Goal: Complete application form: Complete application form

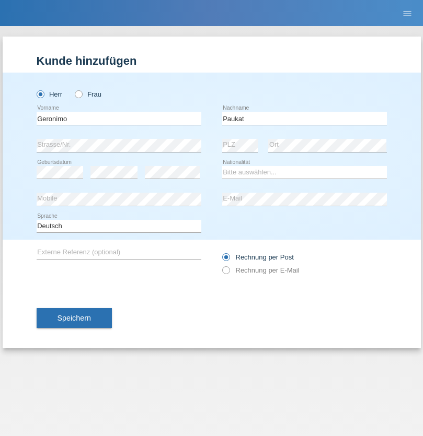
type input "Paukat"
select select "CH"
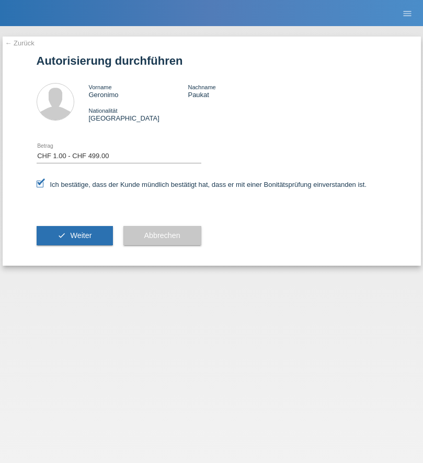
select select "1"
click at [74, 236] on span "Weiter" at bounding box center [80, 235] width 21 height 8
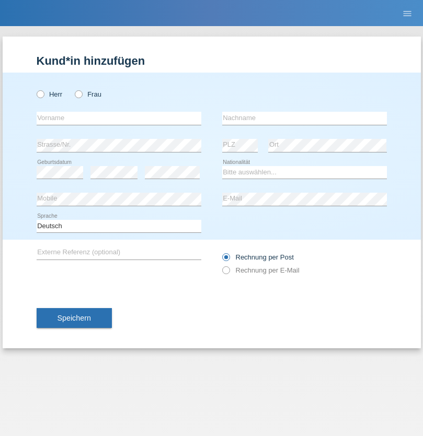
radio input "true"
click at [119, 118] on input "text" at bounding box center [119, 118] width 165 height 13
type input "Marino"
click at [304, 118] on input "text" at bounding box center [304, 118] width 165 height 13
type input "Carta"
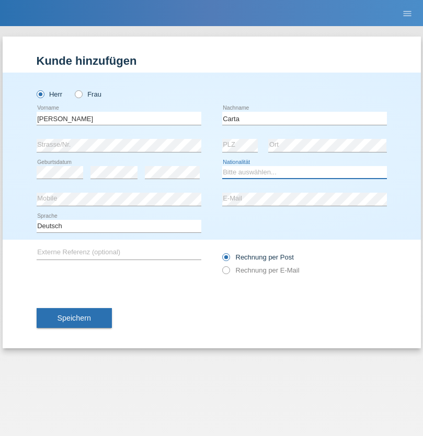
select select "IT"
select select "C"
select select "07"
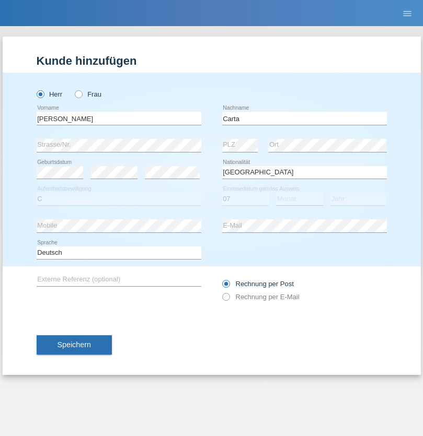
select select "02"
select select "2021"
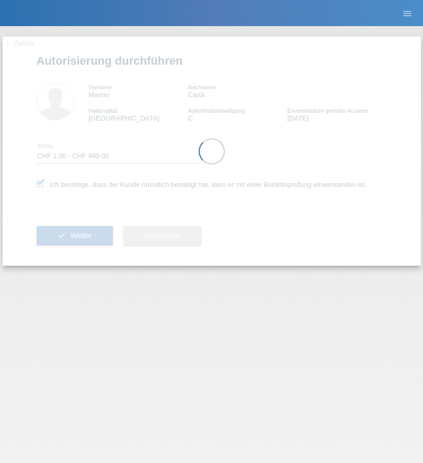
select select "1"
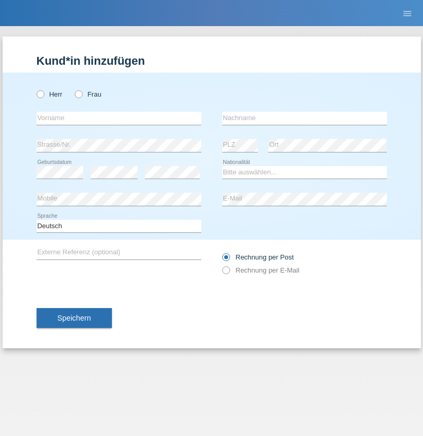
radio input "true"
click at [119, 118] on input "text" at bounding box center [119, 118] width 165 height 13
type input "Milan"
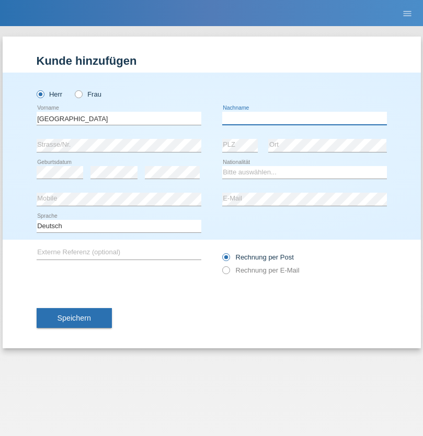
click at [304, 118] on input "text" at bounding box center [304, 118] width 165 height 13
type input "Bobic"
select select "HR"
select select "C"
select select "15"
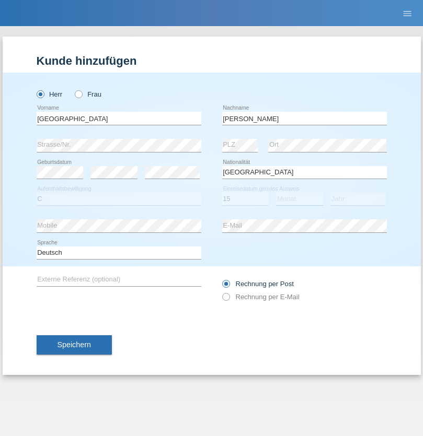
select select "04"
select select "2021"
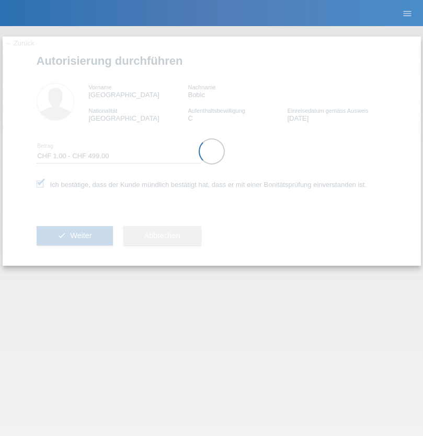
select select "1"
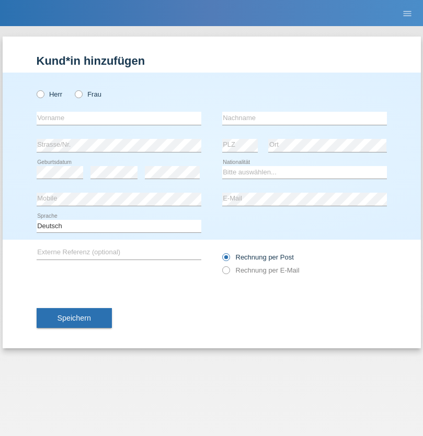
radio input "true"
click at [119, 118] on input "text" at bounding box center [119, 118] width 165 height 13
type input "[PERSON_NAME]"
click at [304, 118] on input "text" at bounding box center [304, 118] width 165 height 13
type input "Eberle"
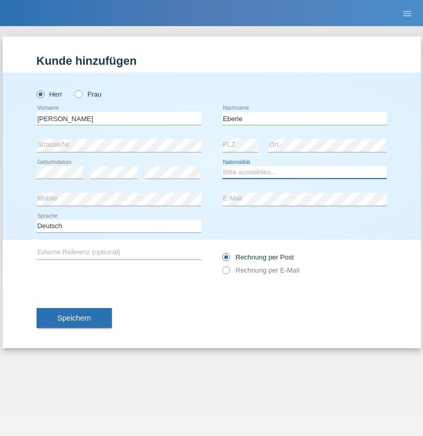
select select "CH"
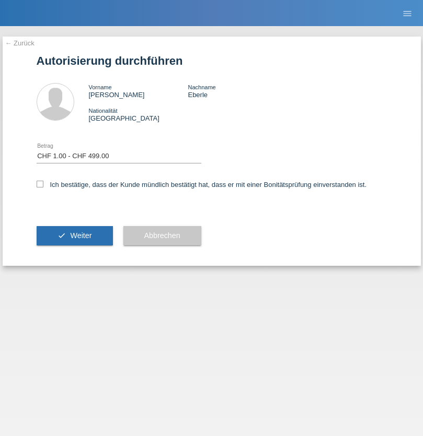
select select "1"
checkbox input "true"
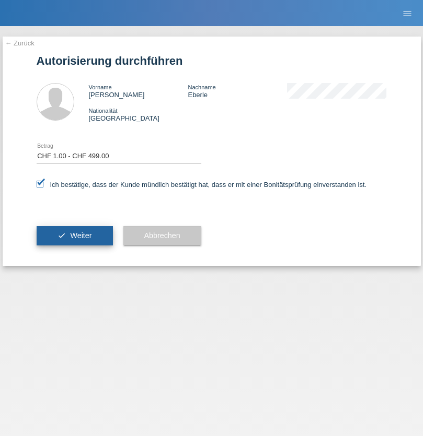
click at [74, 236] on span "Weiter" at bounding box center [80, 235] width 21 height 8
